Goal: Transaction & Acquisition: Purchase product/service

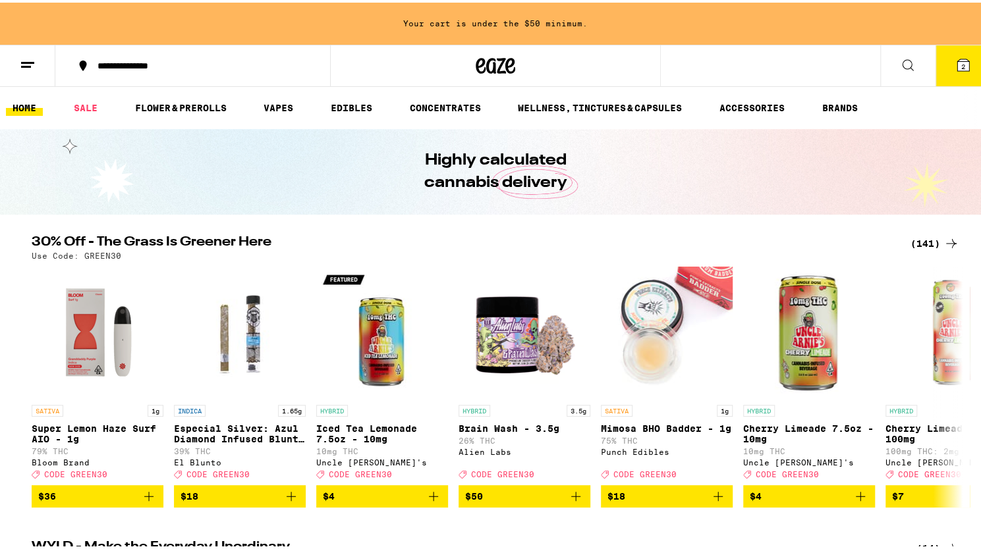
click at [961, 65] on span "2" at bounding box center [963, 64] width 4 height 8
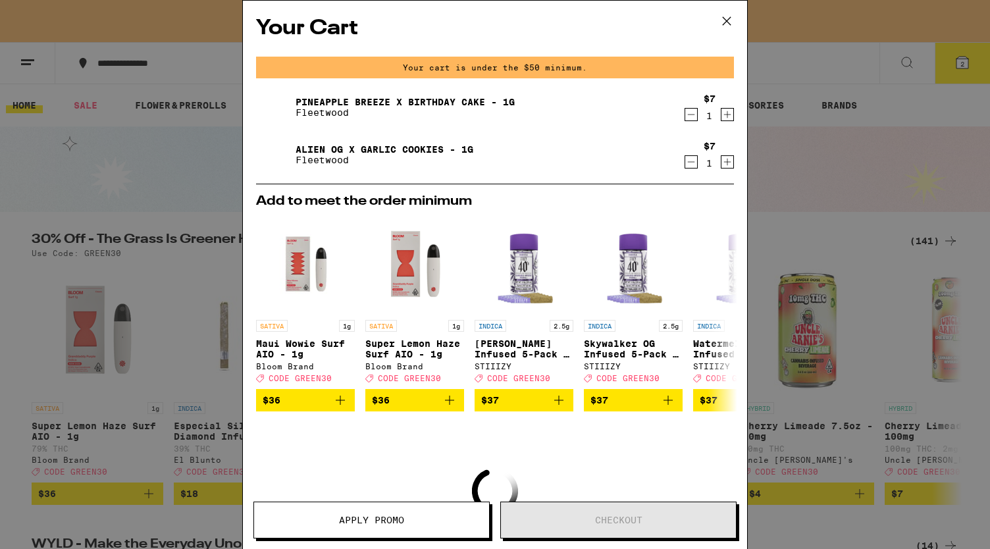
click at [688, 115] on icon "Decrement" at bounding box center [691, 115] width 7 height 0
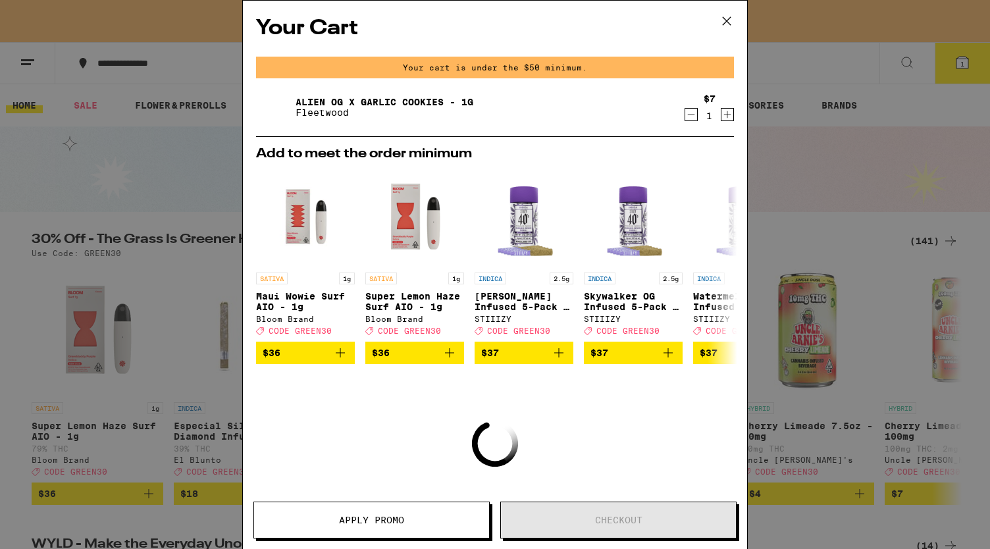
click at [688, 115] on icon "Decrement" at bounding box center [691, 115] width 7 height 0
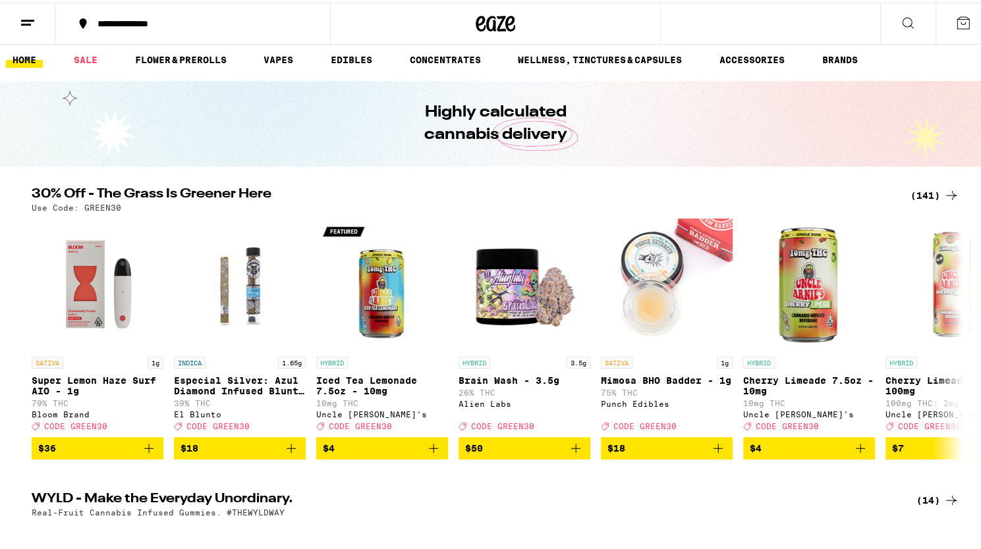
scroll to position [5, 0]
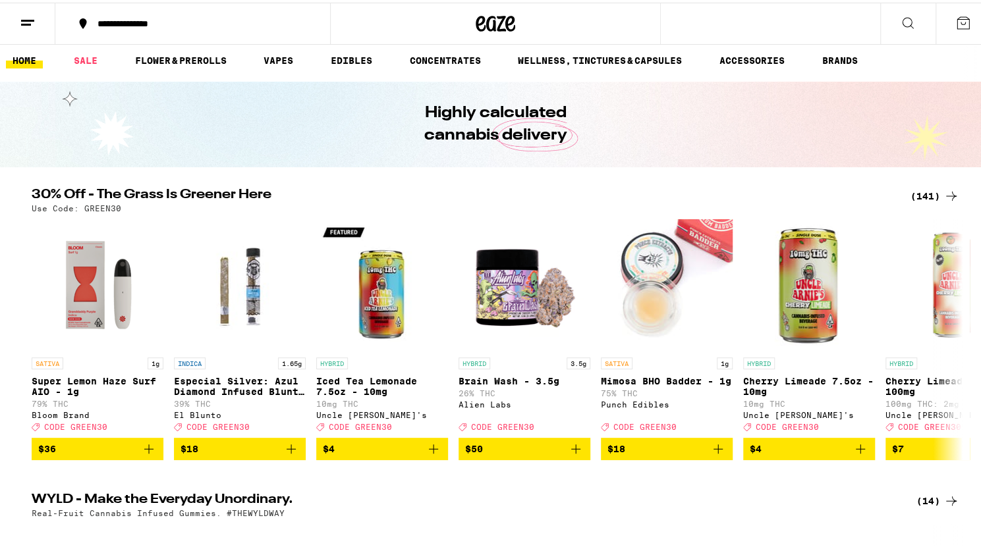
click at [936, 194] on div "(141)" at bounding box center [934, 194] width 49 height 16
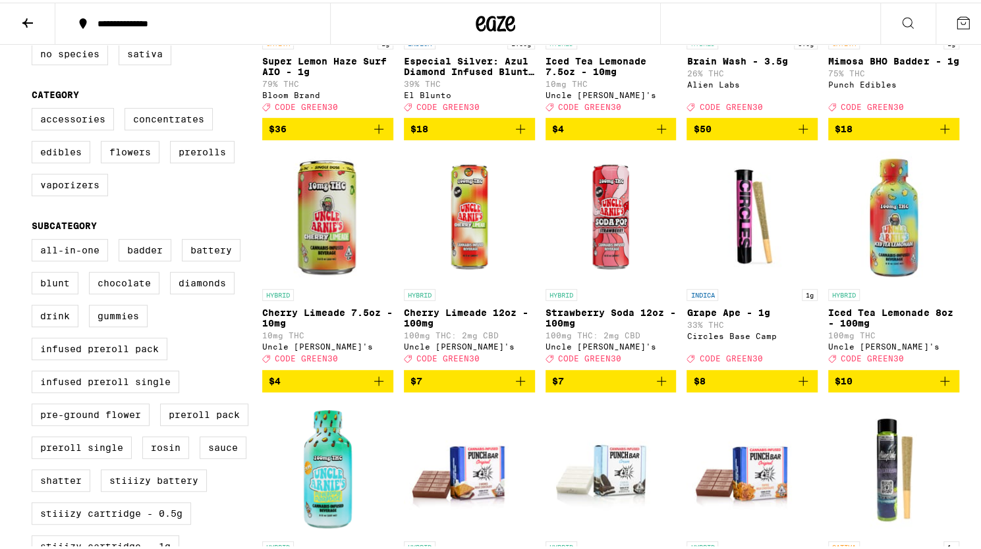
scroll to position [295, 0]
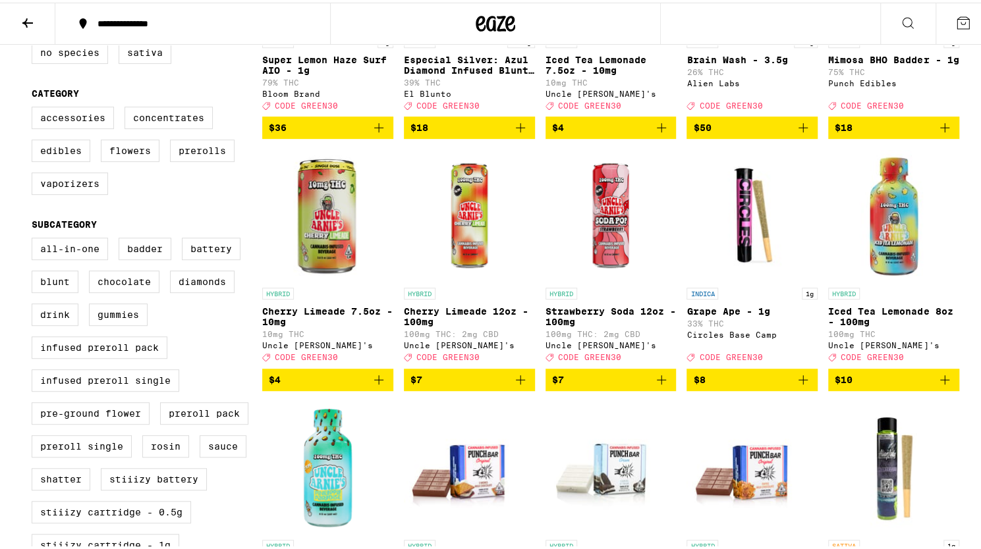
click at [805, 385] on icon "Add to bag" at bounding box center [803, 377] width 16 height 16
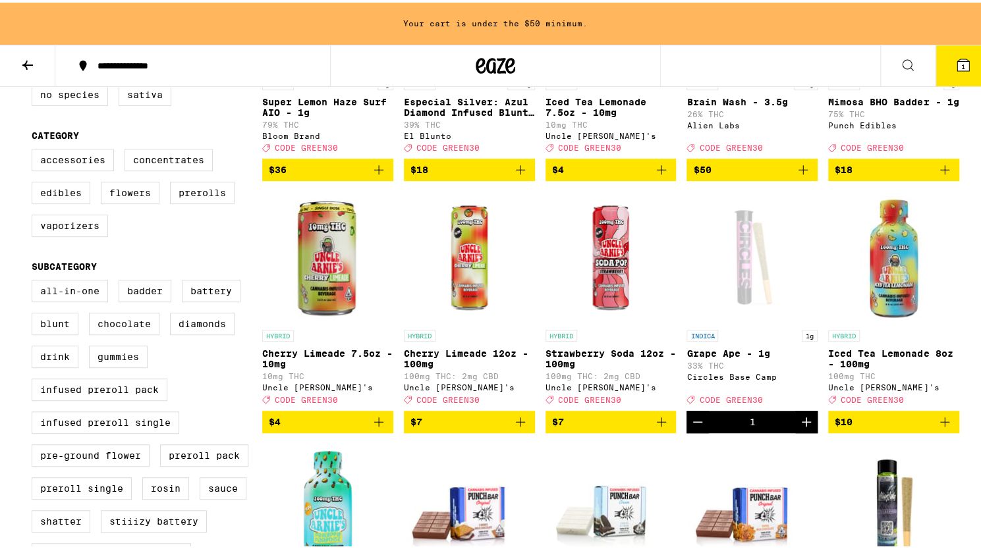
scroll to position [337, 0]
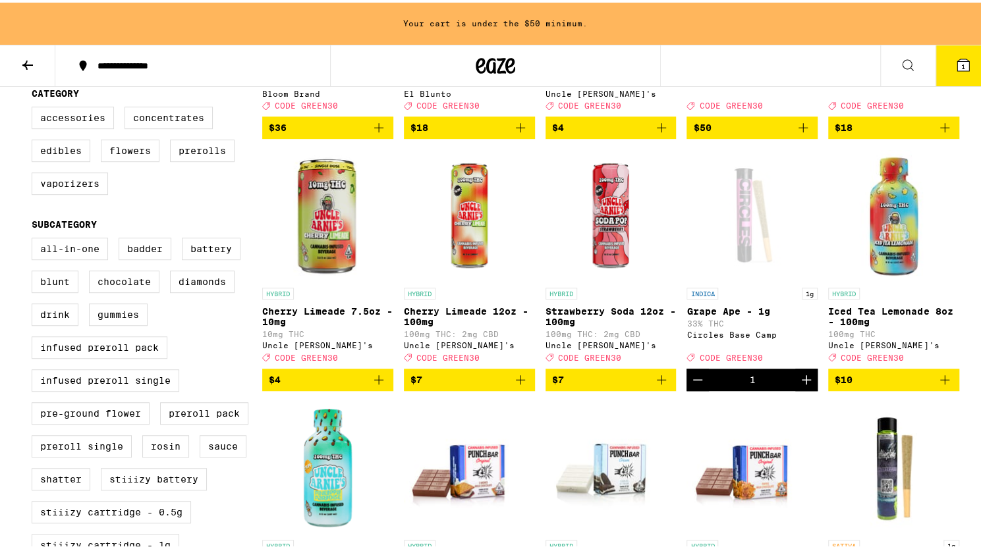
click at [805, 385] on icon "Increment" at bounding box center [806, 377] width 16 height 16
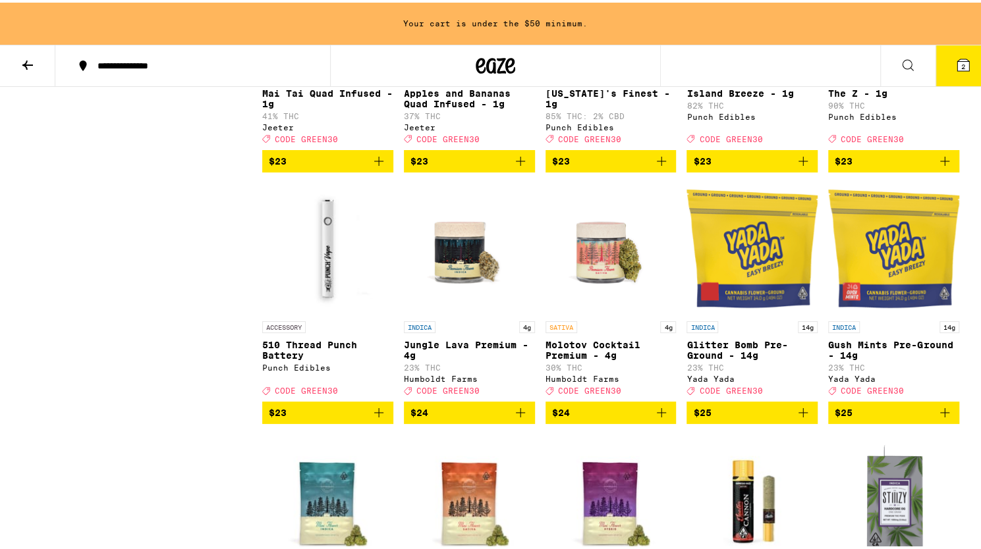
scroll to position [2824, 0]
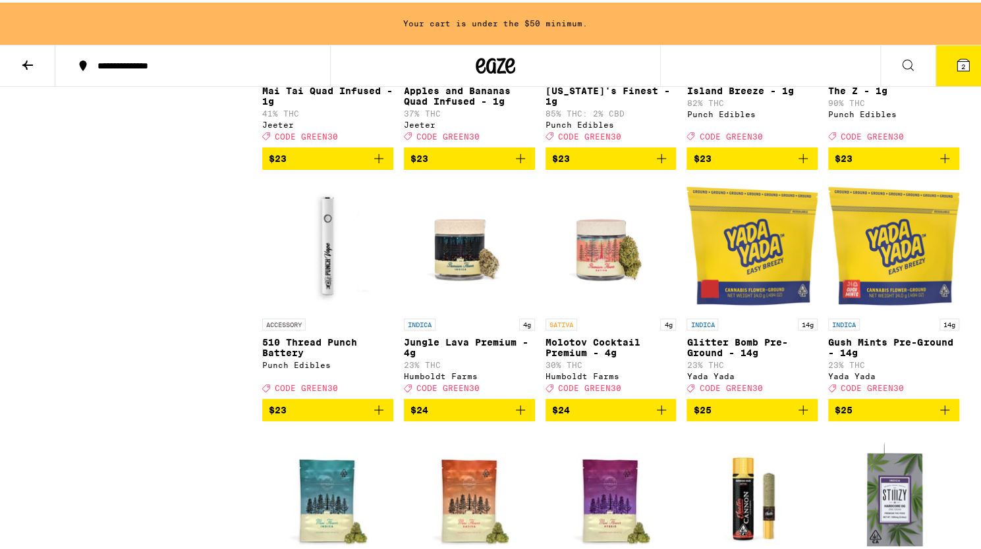
click at [805, 416] on icon "Add to bag" at bounding box center [803, 408] width 16 height 16
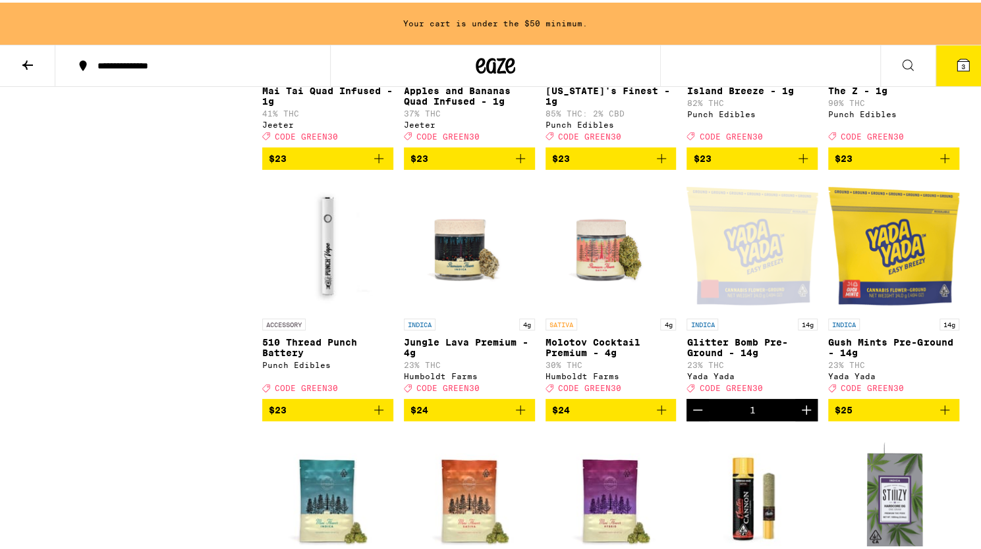
click at [660, 412] on icon "Add to bag" at bounding box center [661, 407] width 9 height 9
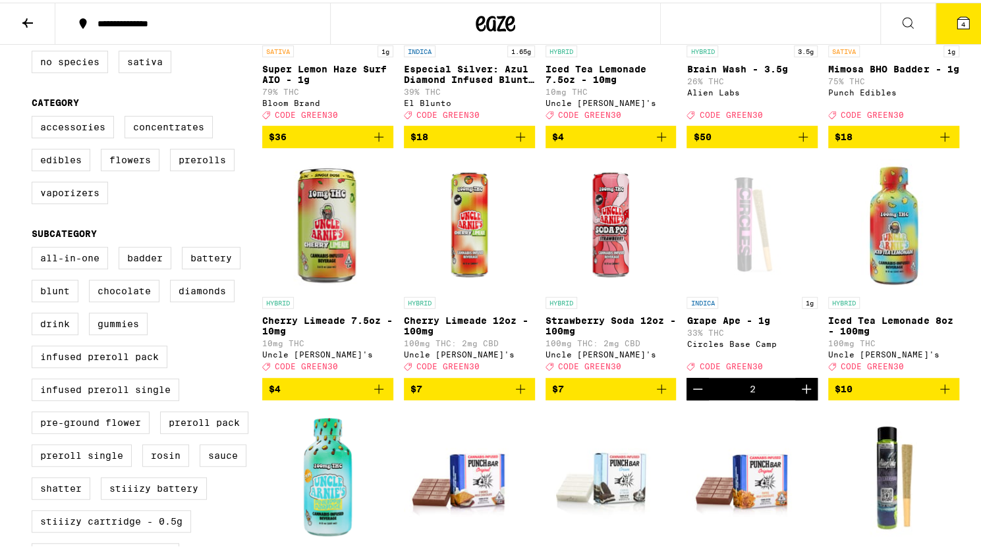
scroll to position [287, 0]
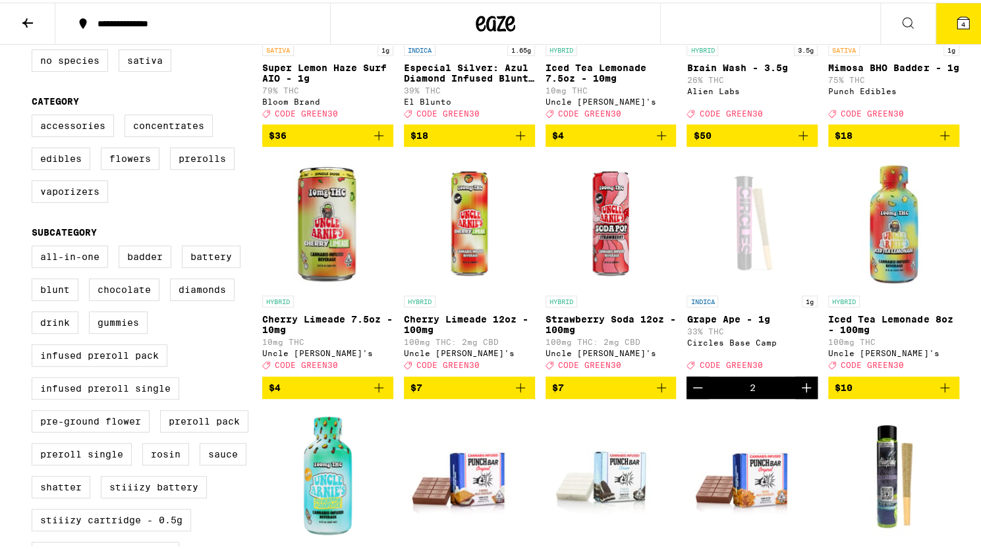
click at [802, 393] on icon "Increment" at bounding box center [806, 385] width 16 height 16
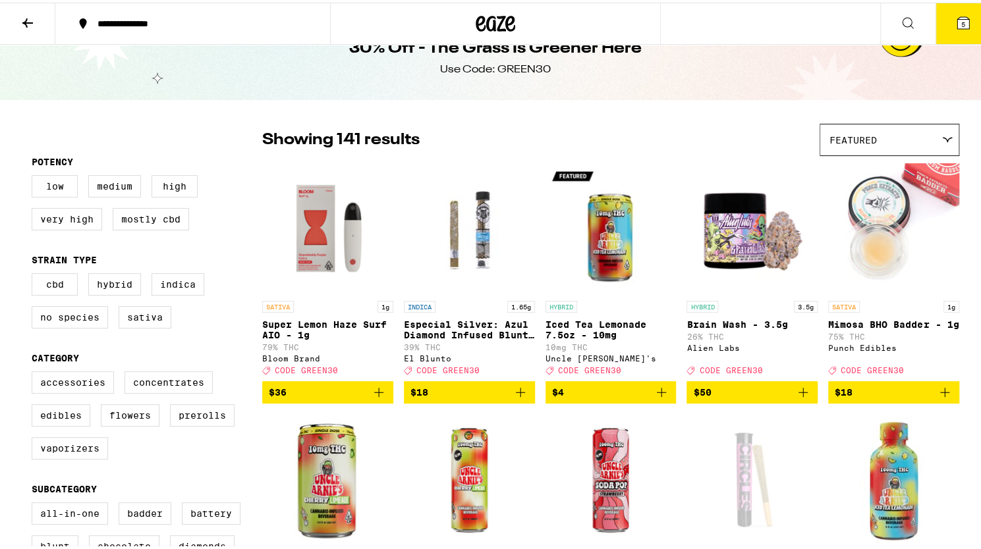
scroll to position [0, 0]
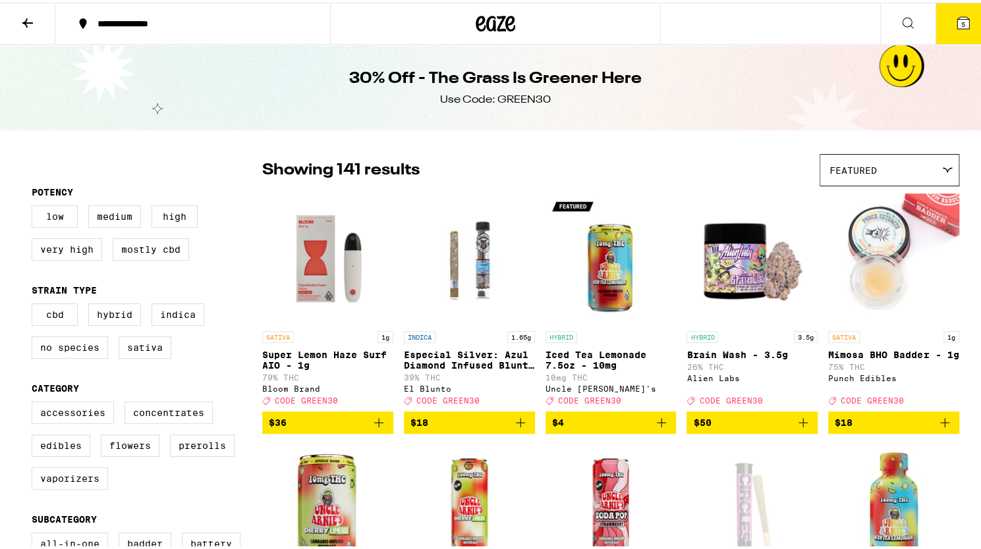
click at [24, 15] on icon at bounding box center [28, 21] width 16 height 16
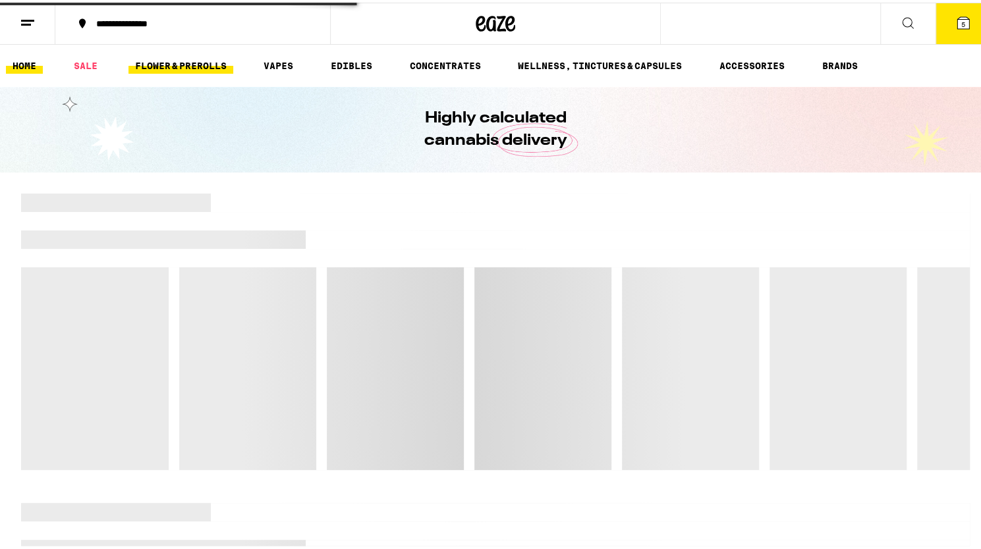
click at [157, 62] on link "FLOWER & PREROLLS" at bounding box center [180, 63] width 105 height 16
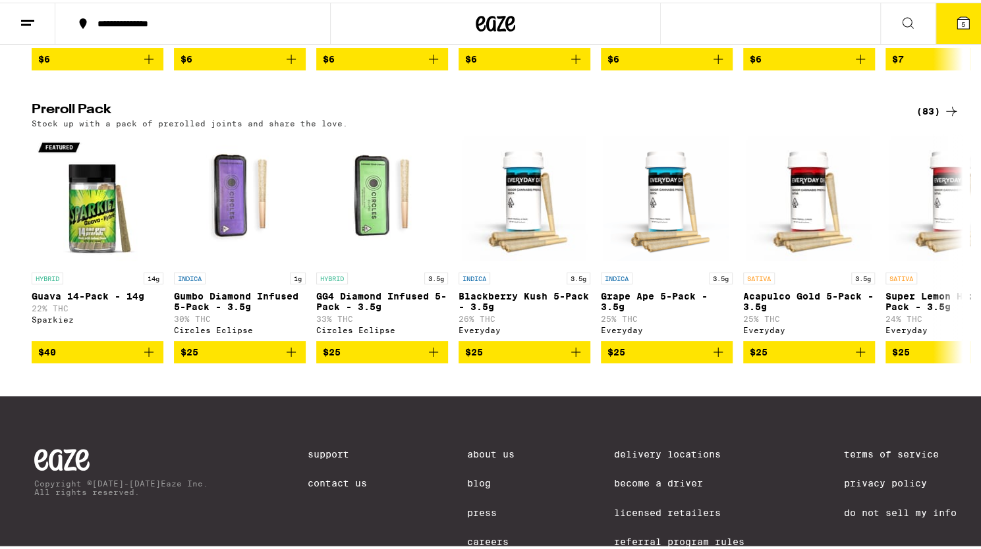
scroll to position [977, 0]
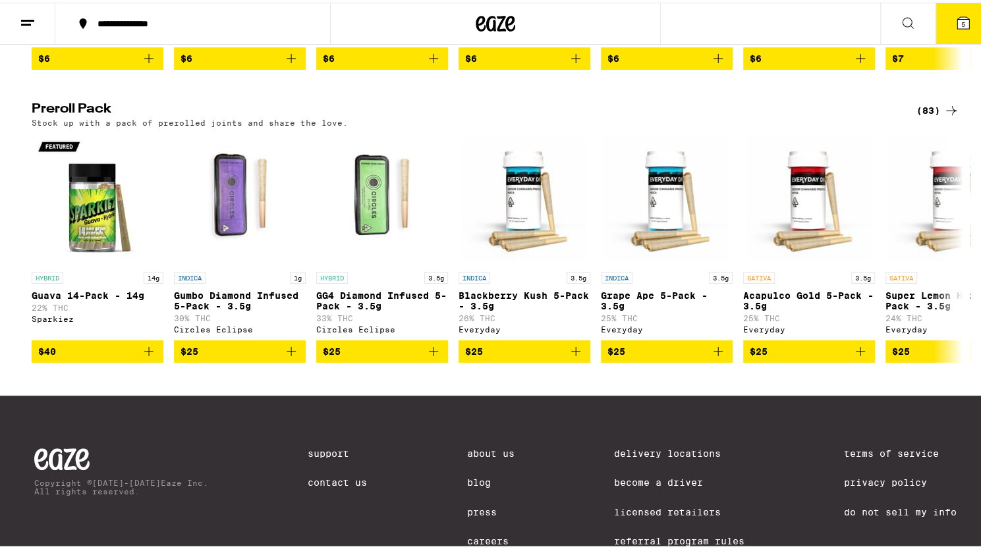
click at [926, 116] on div "(83)" at bounding box center [937, 108] width 43 height 16
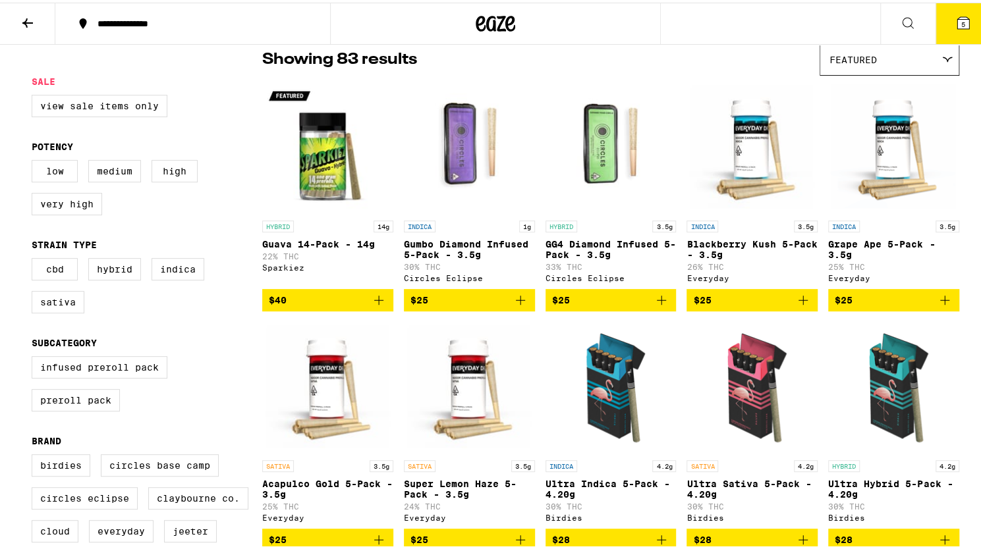
scroll to position [109, 0]
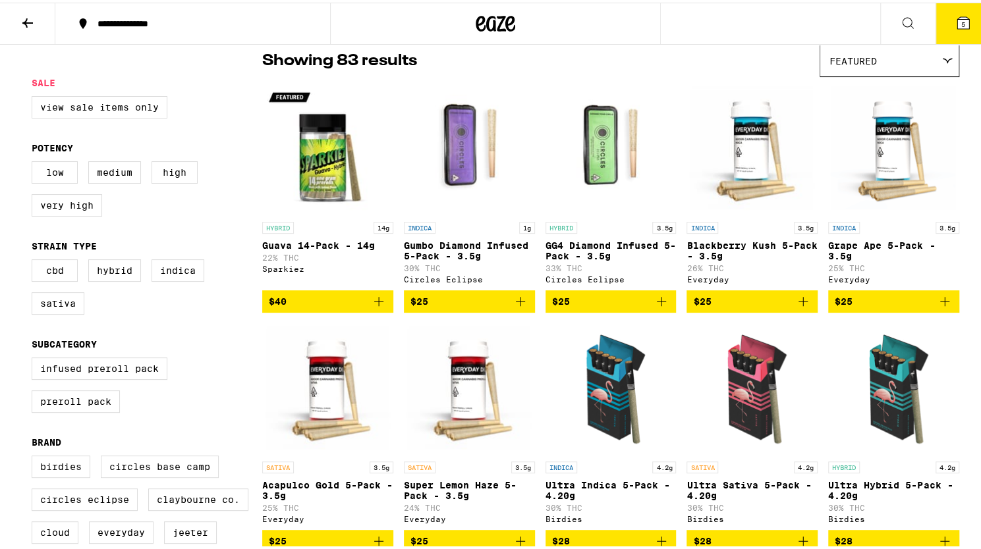
click at [950, 306] on button "$25" at bounding box center [893, 299] width 131 height 22
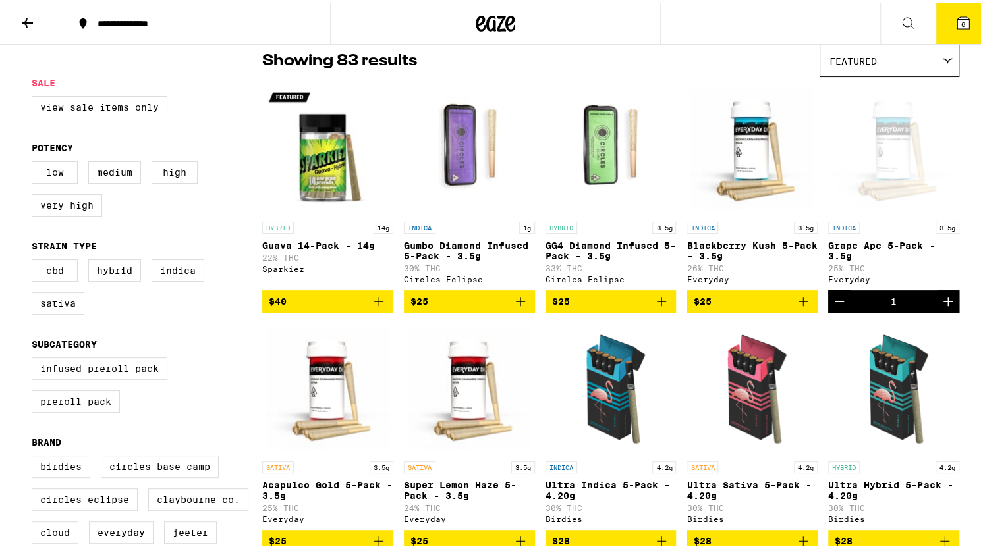
click at [24, 16] on icon at bounding box center [28, 21] width 16 height 16
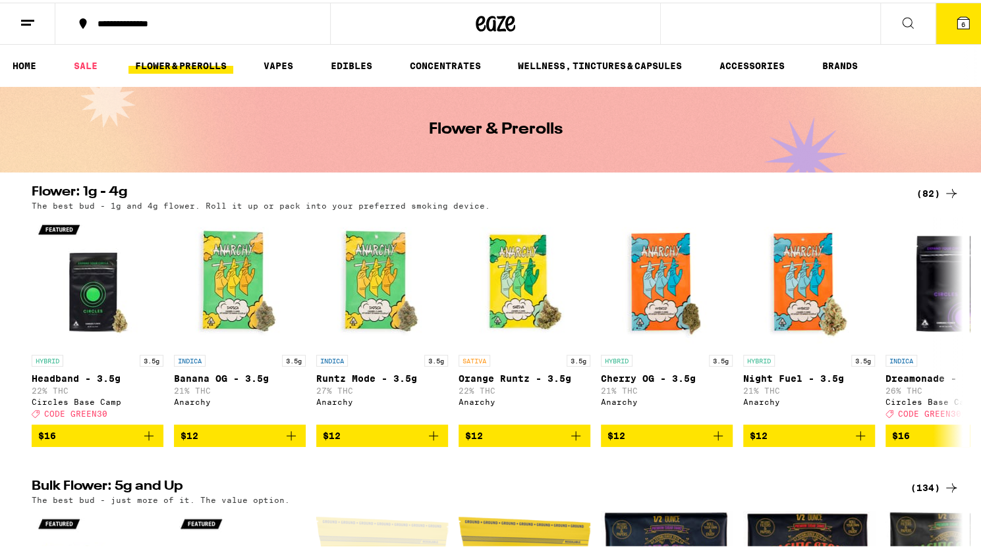
click at [954, 34] on button "6" at bounding box center [962, 21] width 55 height 41
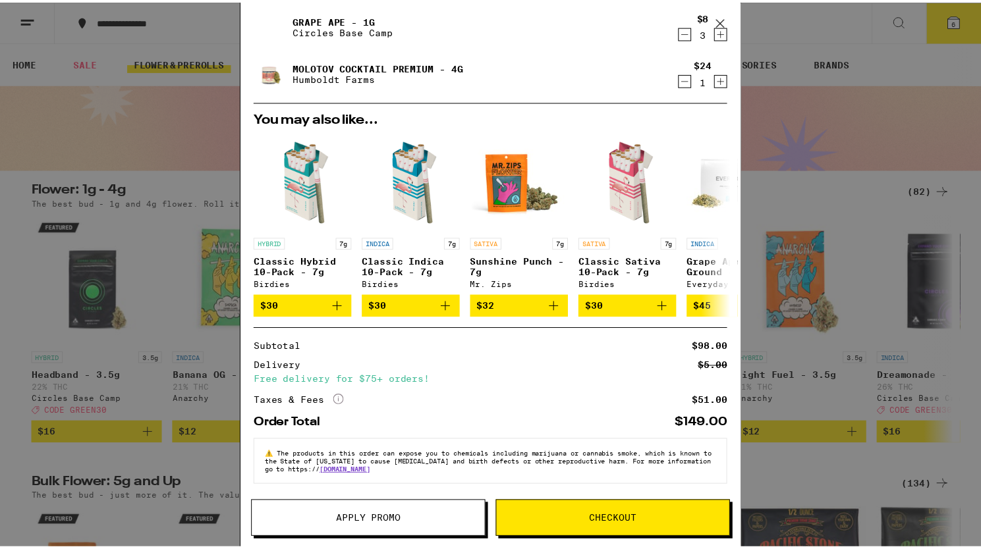
scroll to position [136, 0]
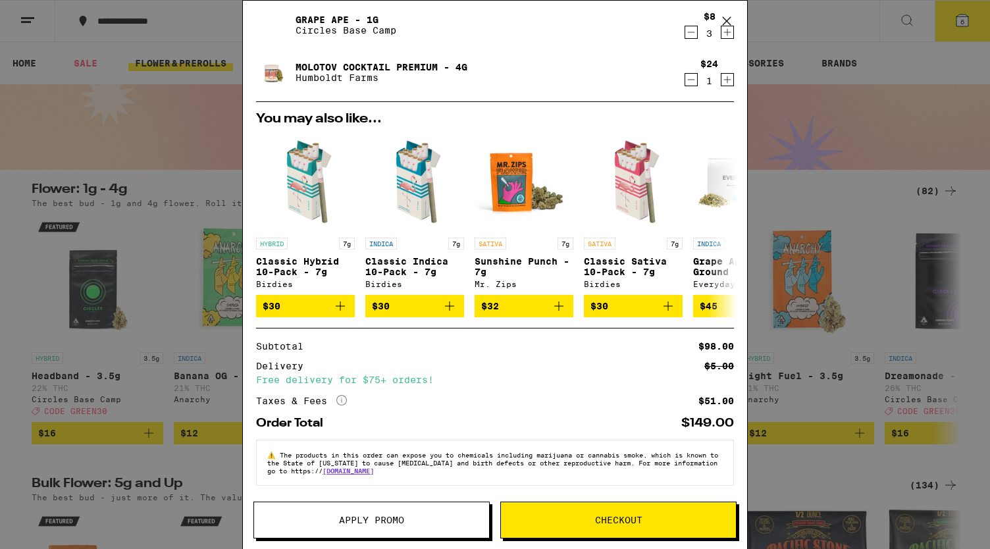
click at [431, 509] on button "Apply Promo" at bounding box center [372, 520] width 236 height 37
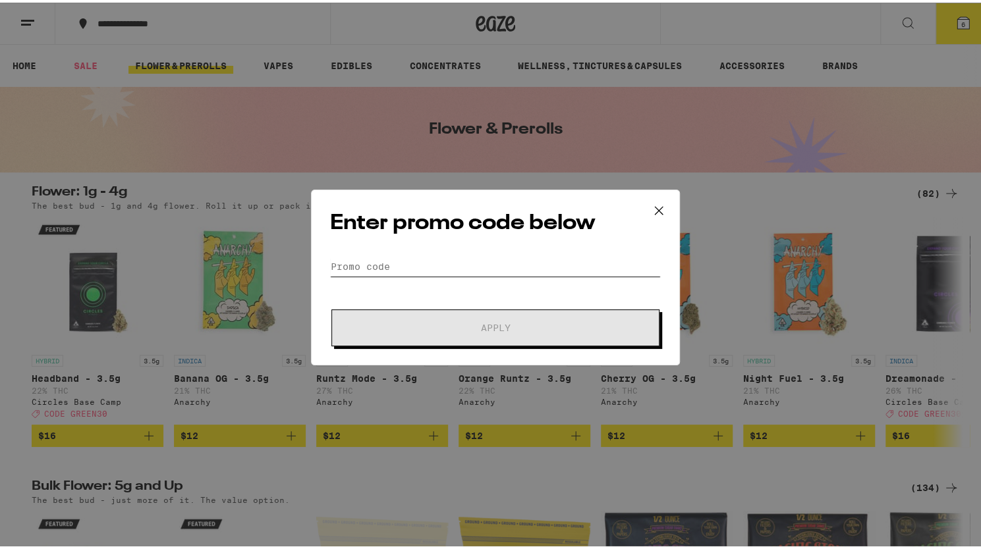
click at [537, 268] on input "Promo Code" at bounding box center [495, 264] width 331 height 20
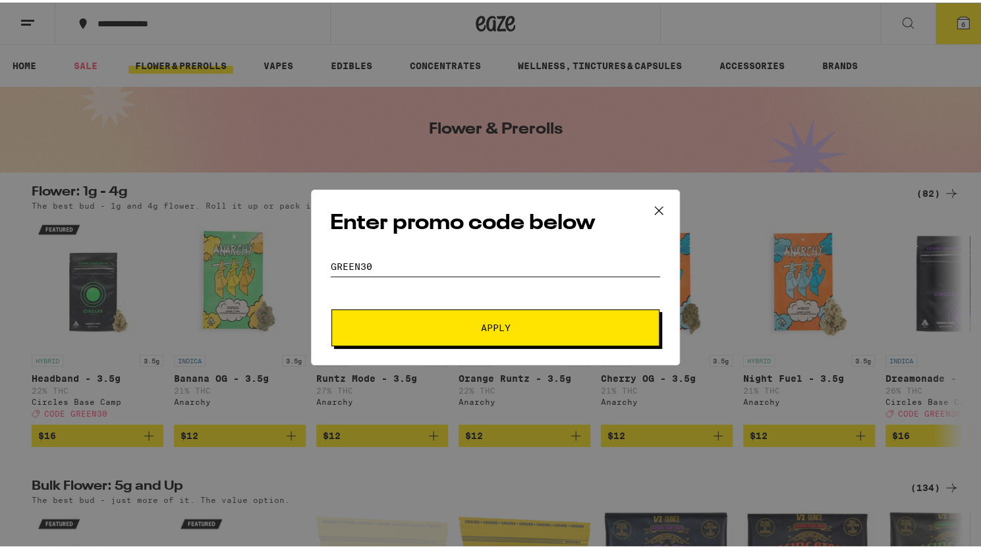
type input "green30"
click at [537, 331] on button "Apply" at bounding box center [495, 325] width 328 height 37
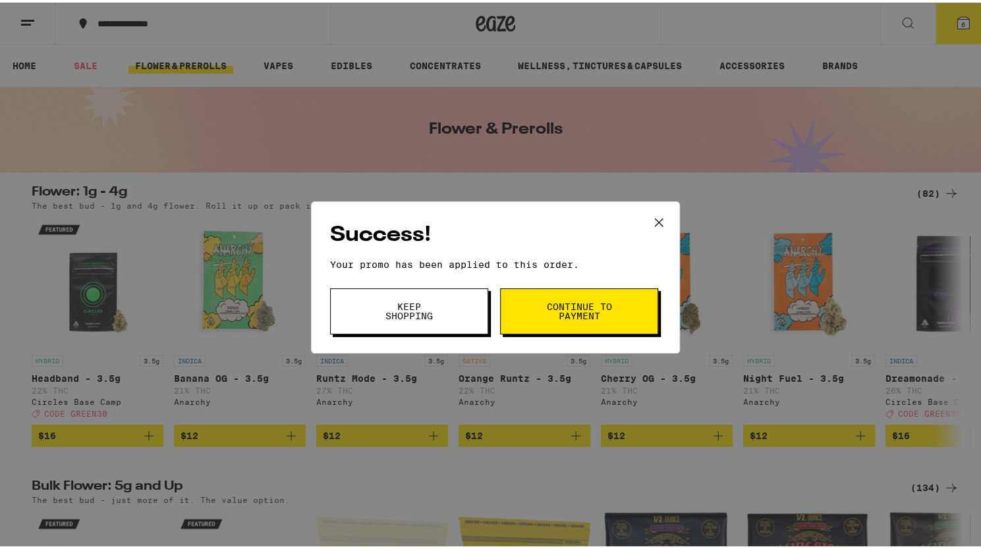
click at [546, 305] on span "Continue to payment" at bounding box center [578, 309] width 67 height 18
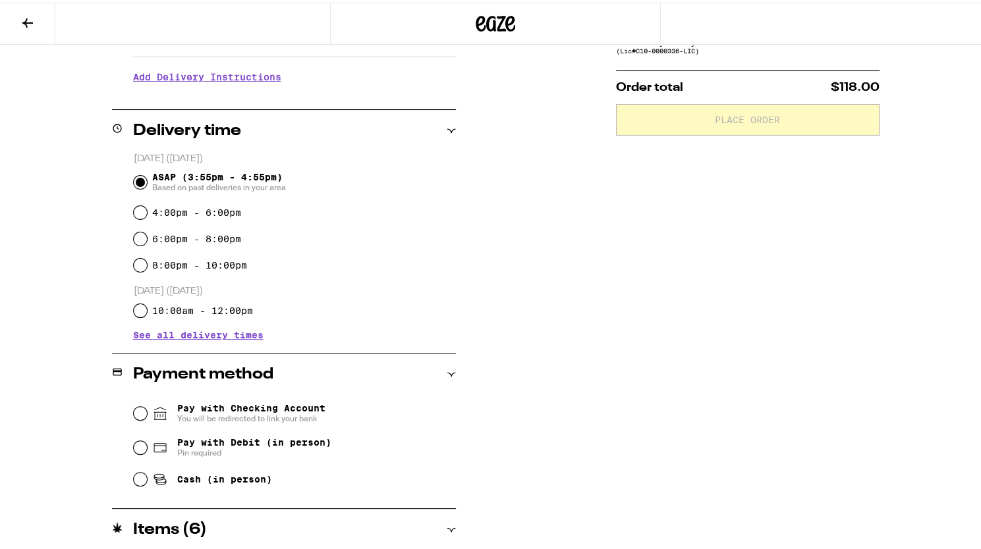
scroll to position [321, 0]
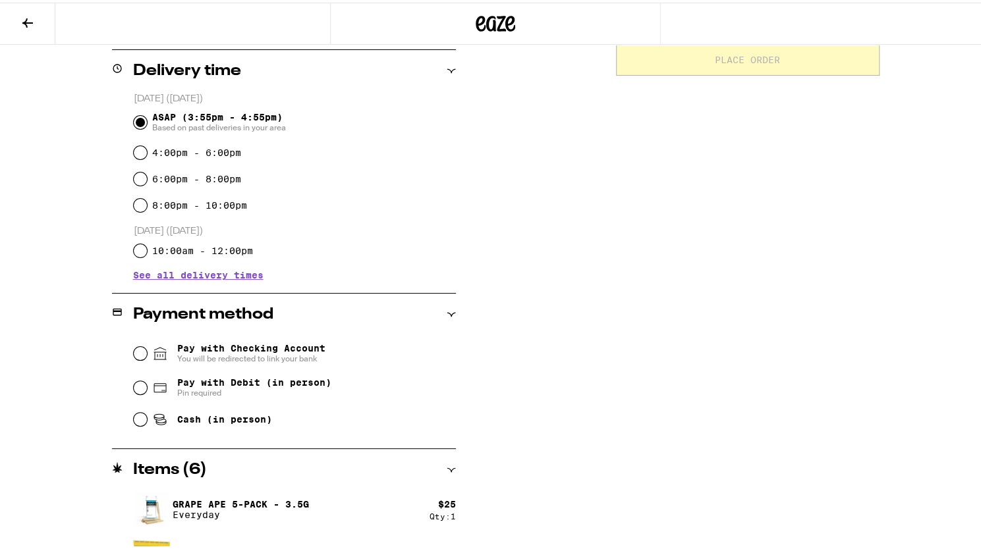
click at [134, 389] on div "Pay with Debit (in person) Pin required" at bounding box center [295, 385] width 322 height 34
click at [134, 356] on input "Pay with Checking Account You will be redirected to link your bank" at bounding box center [140, 350] width 13 height 13
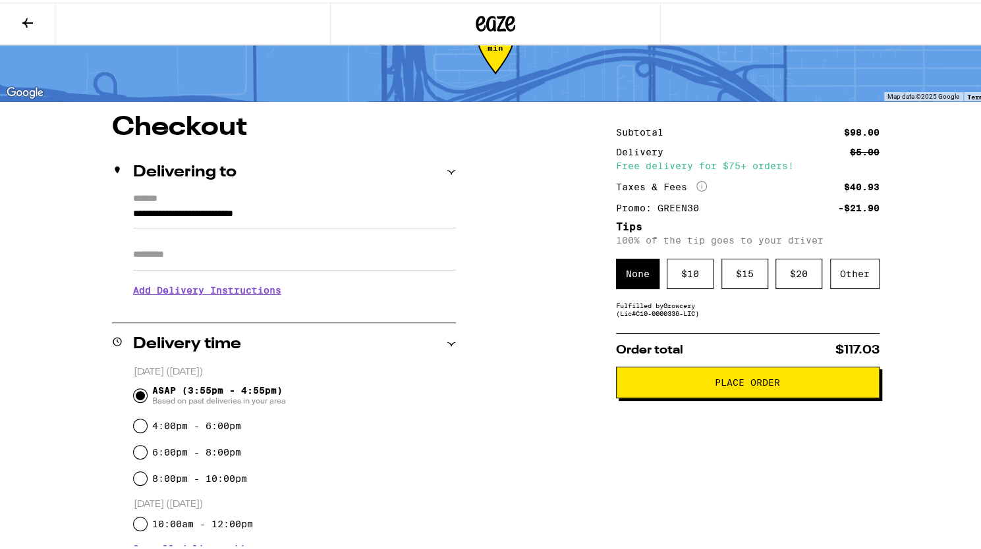
scroll to position [30, 0]
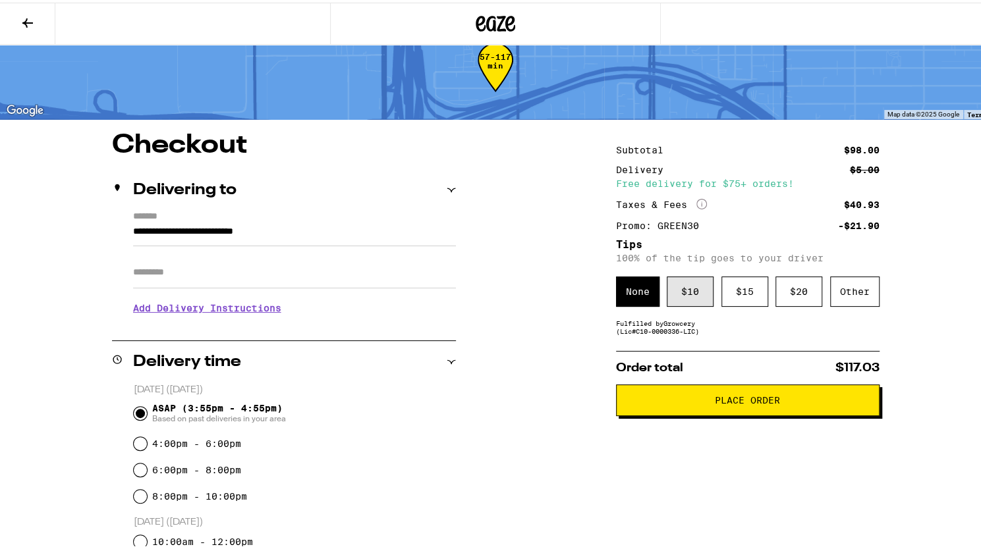
click at [680, 288] on div "$ 10" at bounding box center [689, 289] width 47 height 30
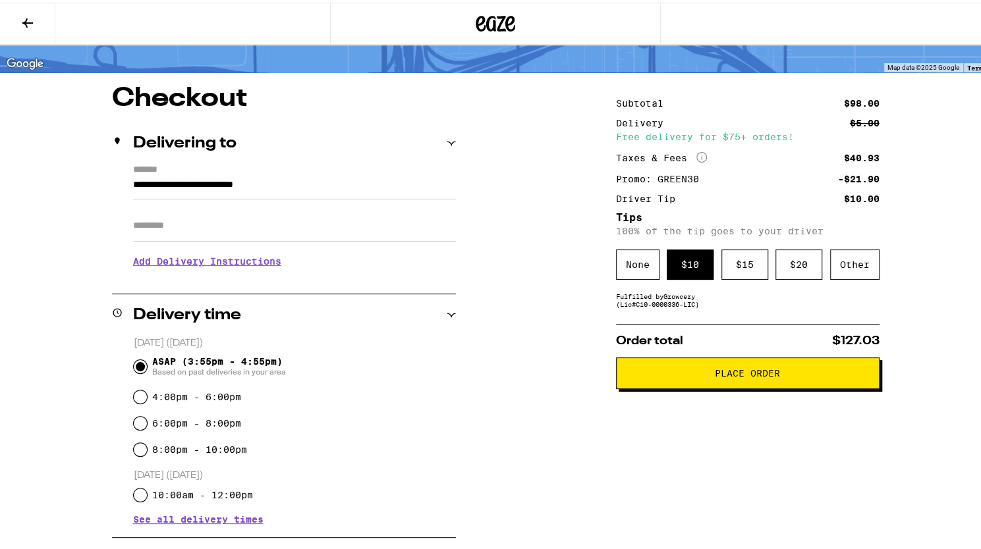
scroll to position [78, 0]
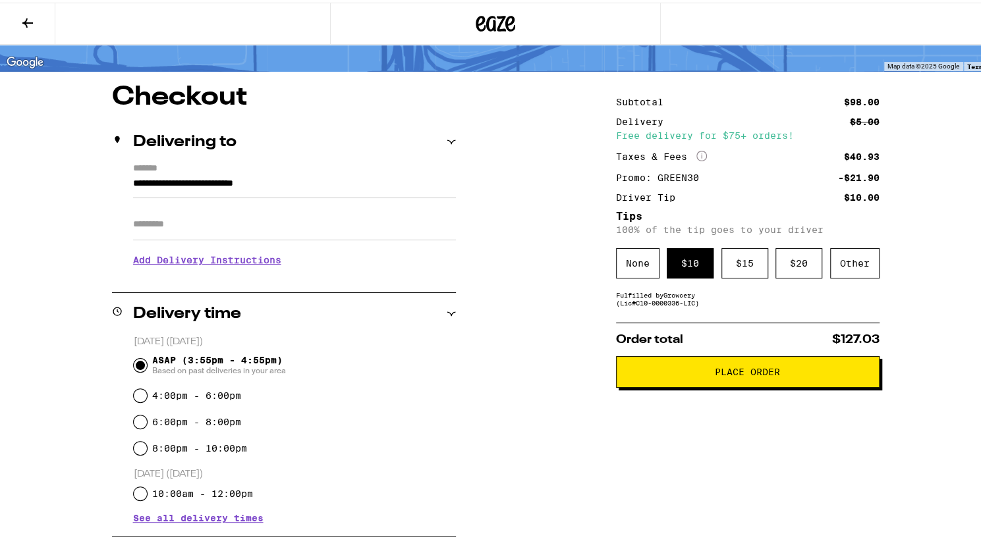
click at [698, 155] on icon "More Info" at bounding box center [701, 153] width 11 height 11
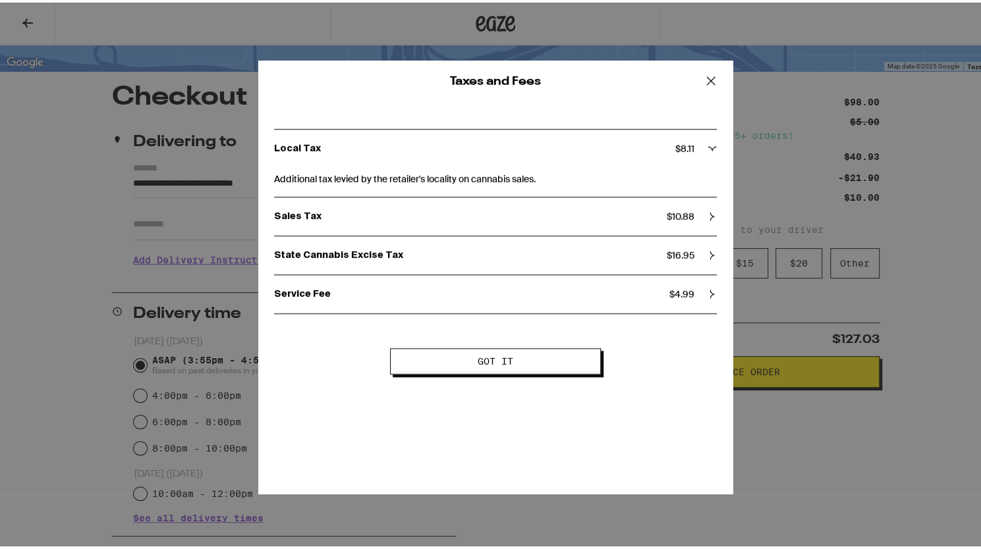
click at [705, 76] on icon at bounding box center [711, 78] width 20 height 20
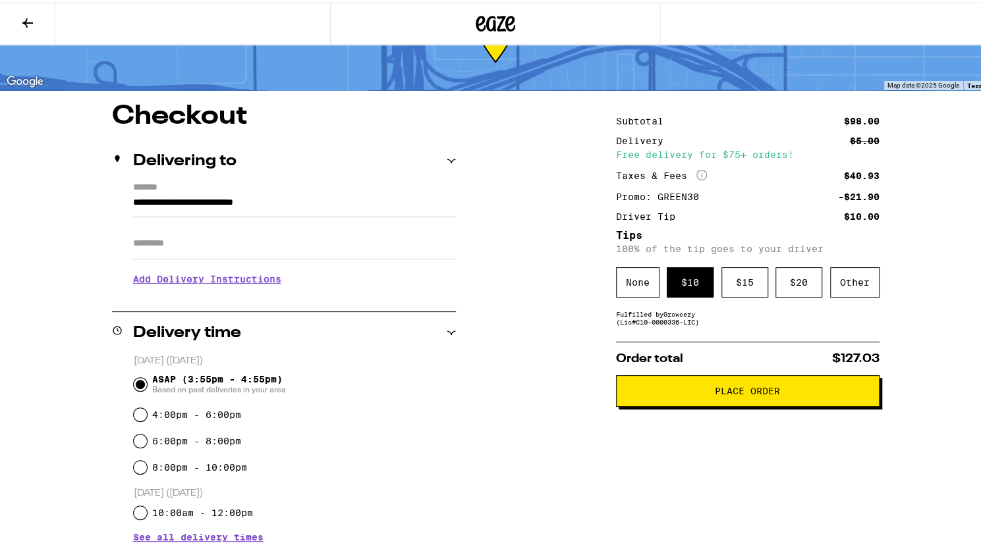
scroll to position [57, 0]
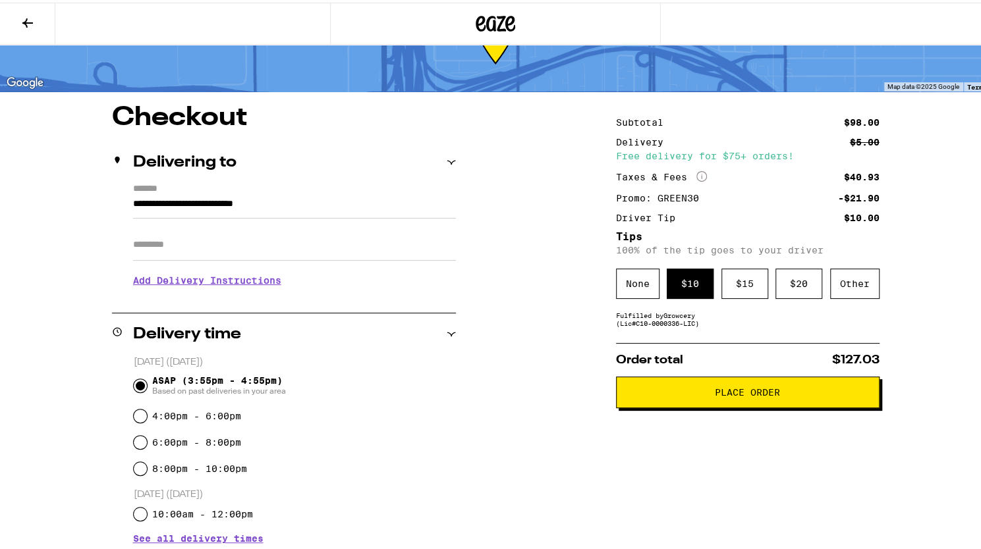
click at [846, 394] on span "Place Order" at bounding box center [747, 389] width 241 height 9
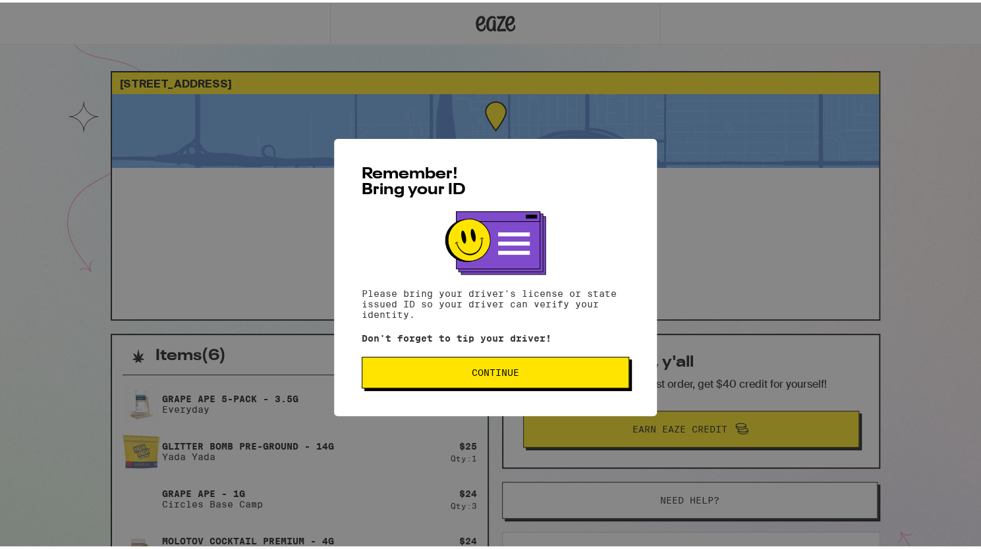
click at [572, 381] on button "Continue" at bounding box center [495, 370] width 267 height 32
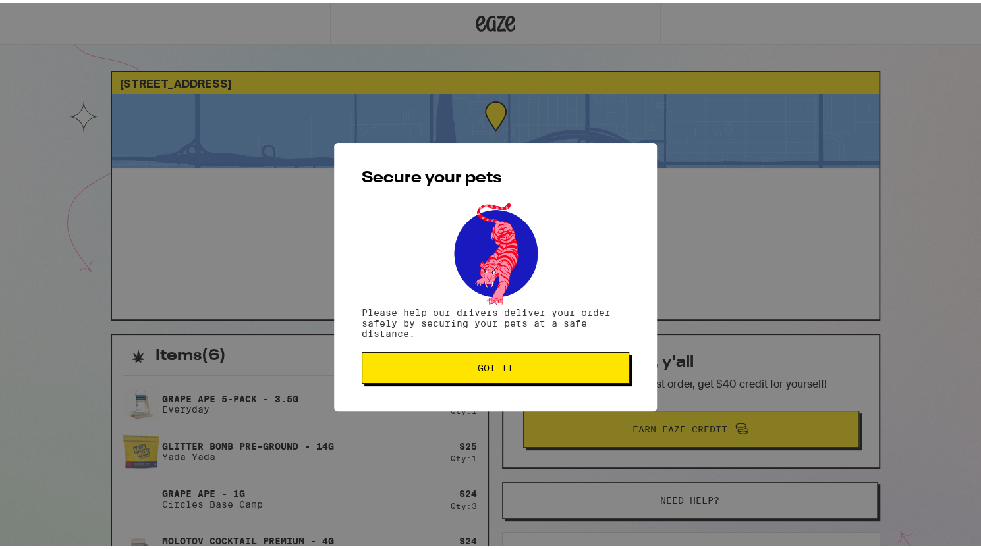
click at [580, 369] on span "Got it" at bounding box center [495, 365] width 245 height 9
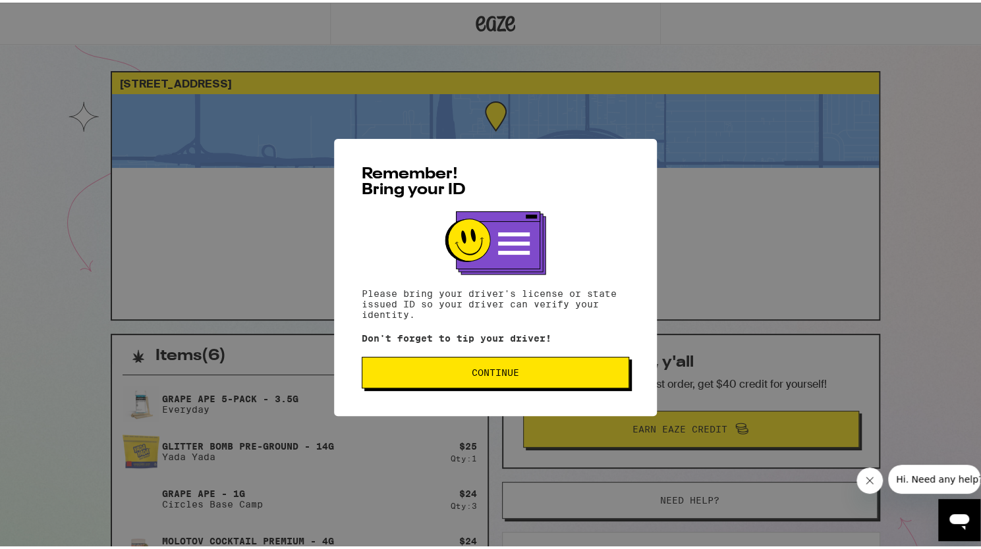
click at [490, 373] on span "Continue" at bounding box center [494, 369] width 47 height 9
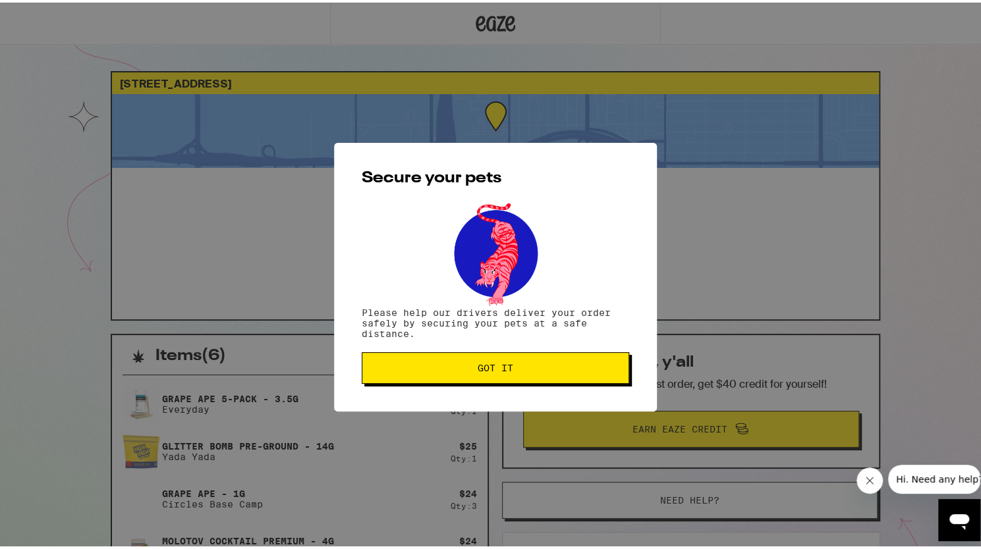
click at [490, 370] on span "Got it" at bounding box center [495, 365] width 36 height 9
